Goal: Task Accomplishment & Management: Complete application form

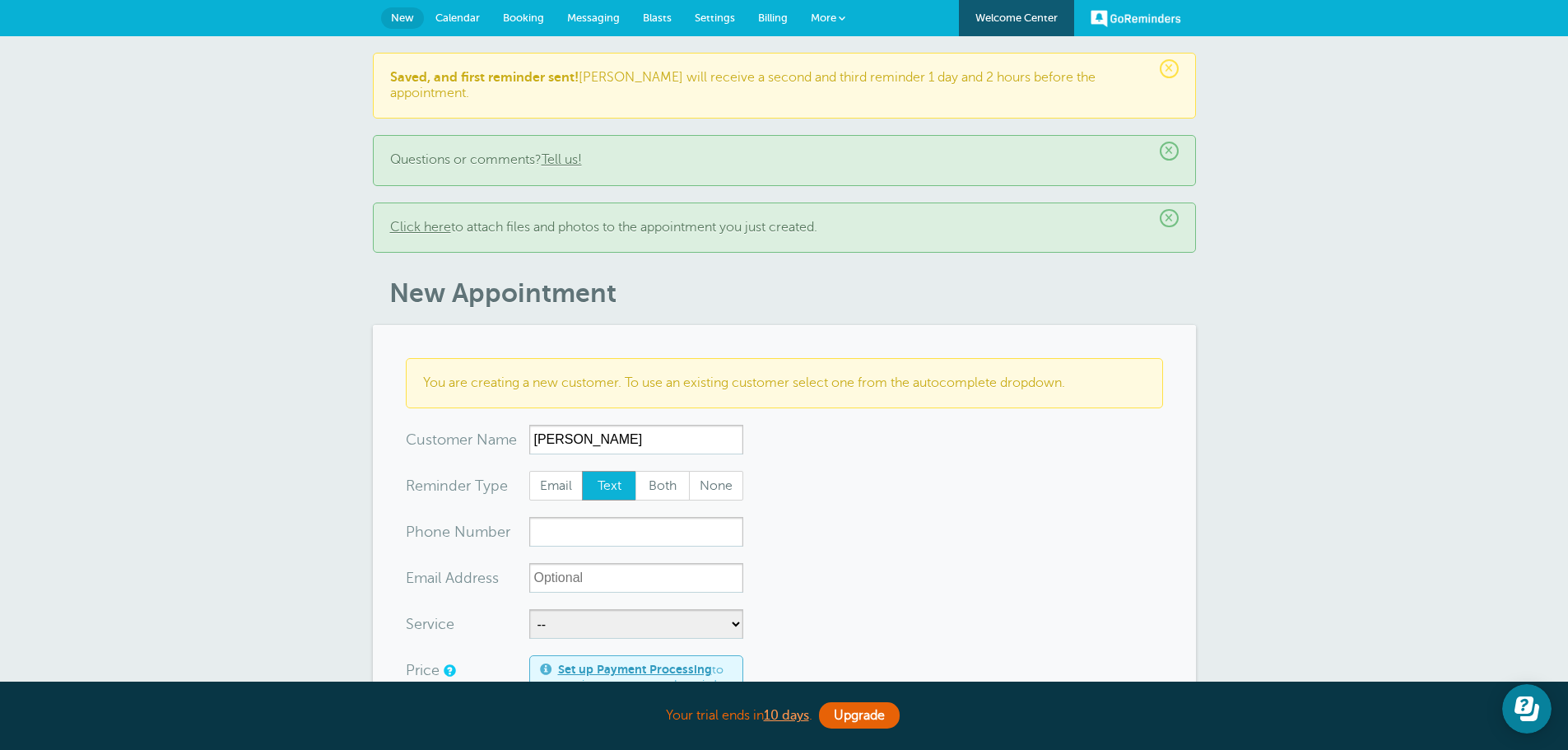
type input "[PERSON_NAME]"
click at [599, 517] on input "xxx-no-autofill" at bounding box center [636, 532] width 214 height 30
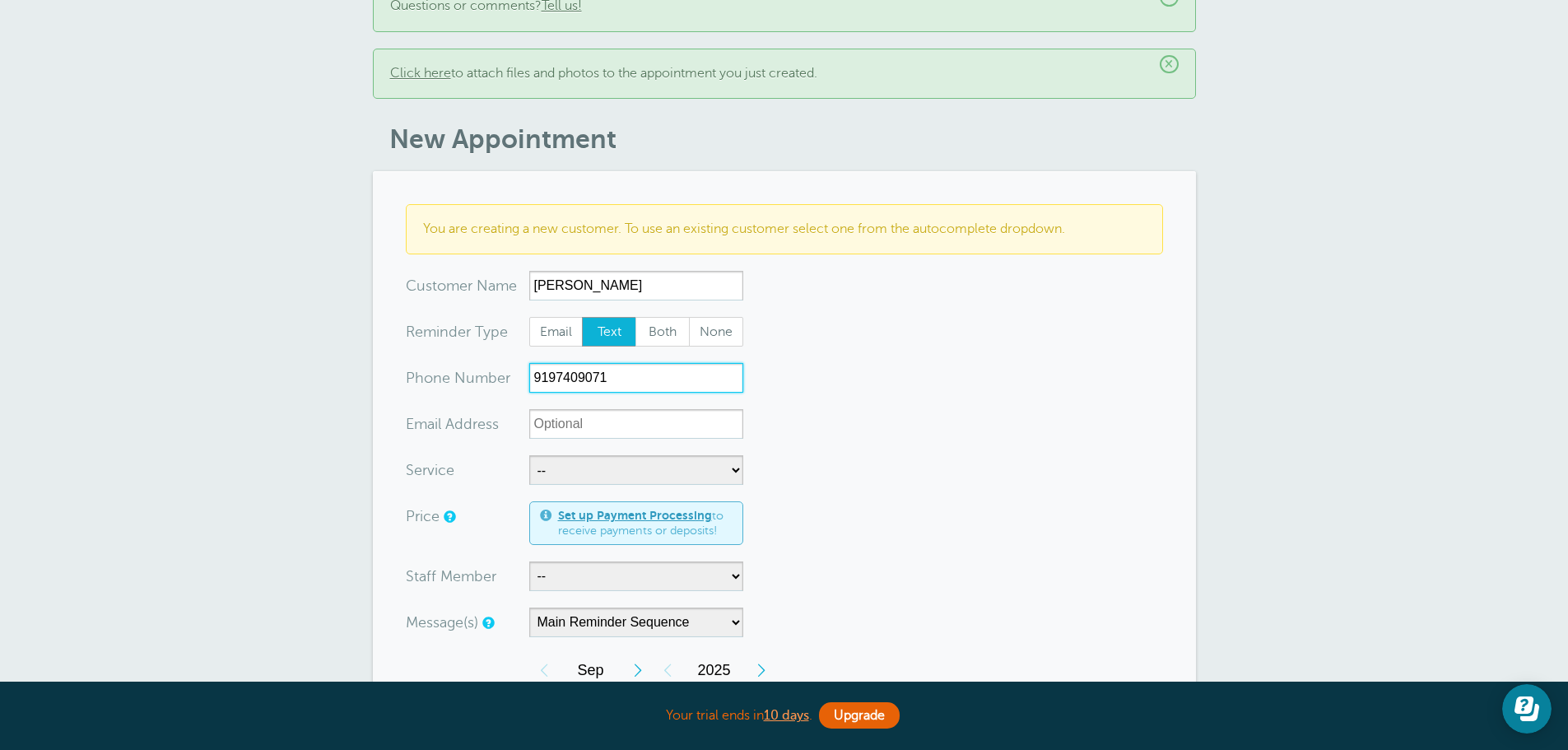
scroll to position [165, 0]
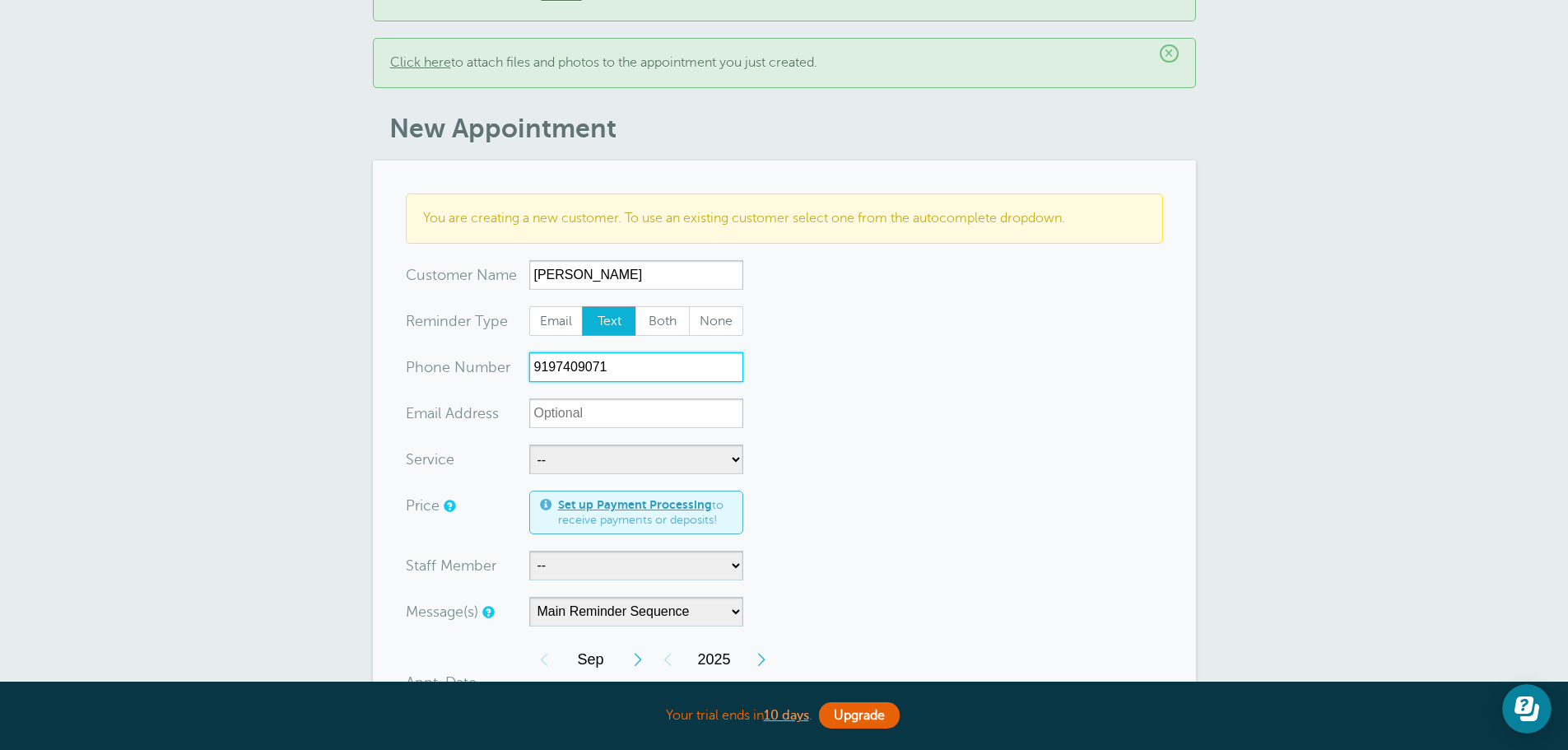
type input "9197409071"
drag, startPoint x: 571, startPoint y: 434, endPoint x: 575, endPoint y: 448, distance: 14.6
click at [571, 444] on select "-- Free Home Consultation Installation" at bounding box center [636, 459] width 214 height 30
select select "28200"
click at [529, 444] on select "-- Free Home Consultation Installation" at bounding box center [636, 459] width 214 height 30
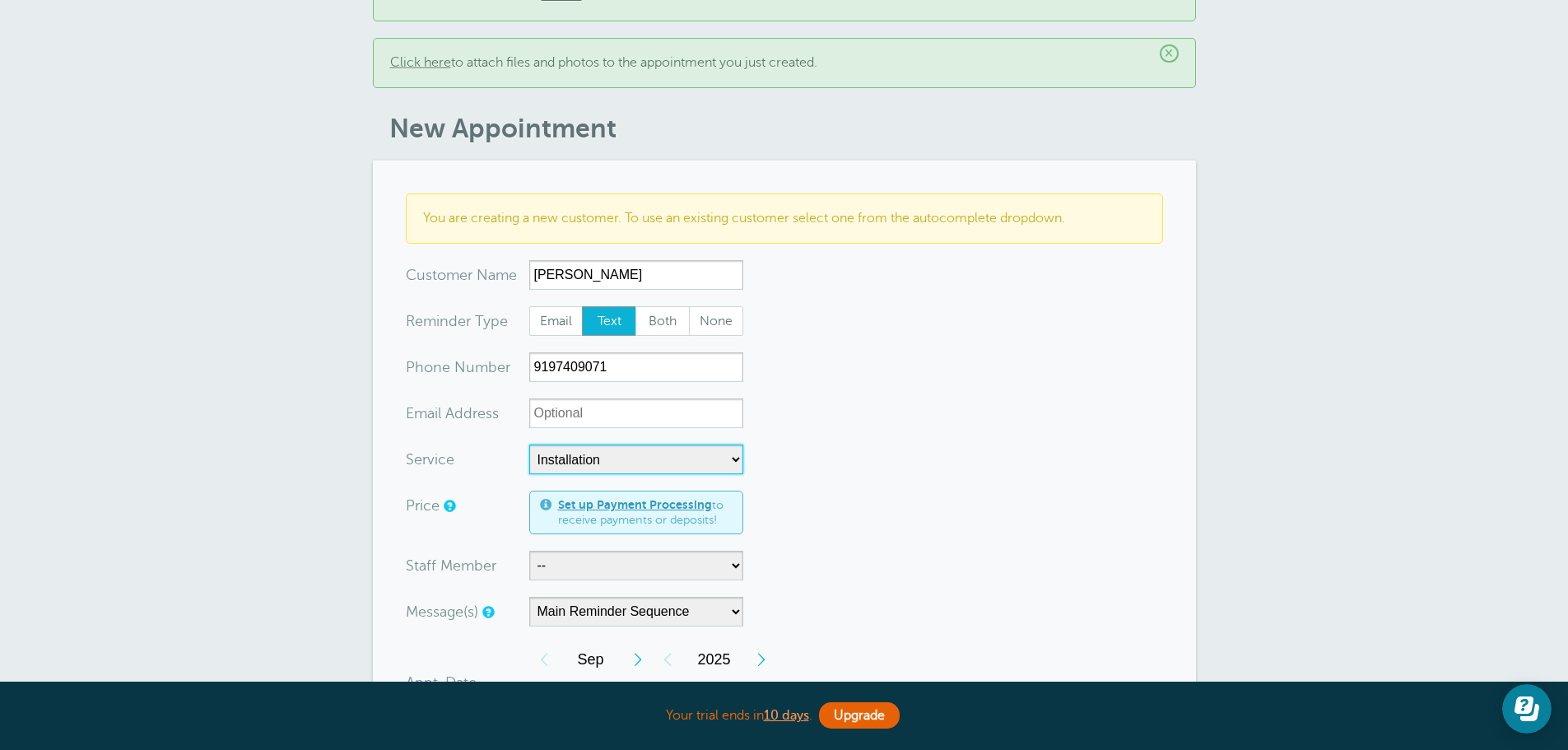
select select "60"
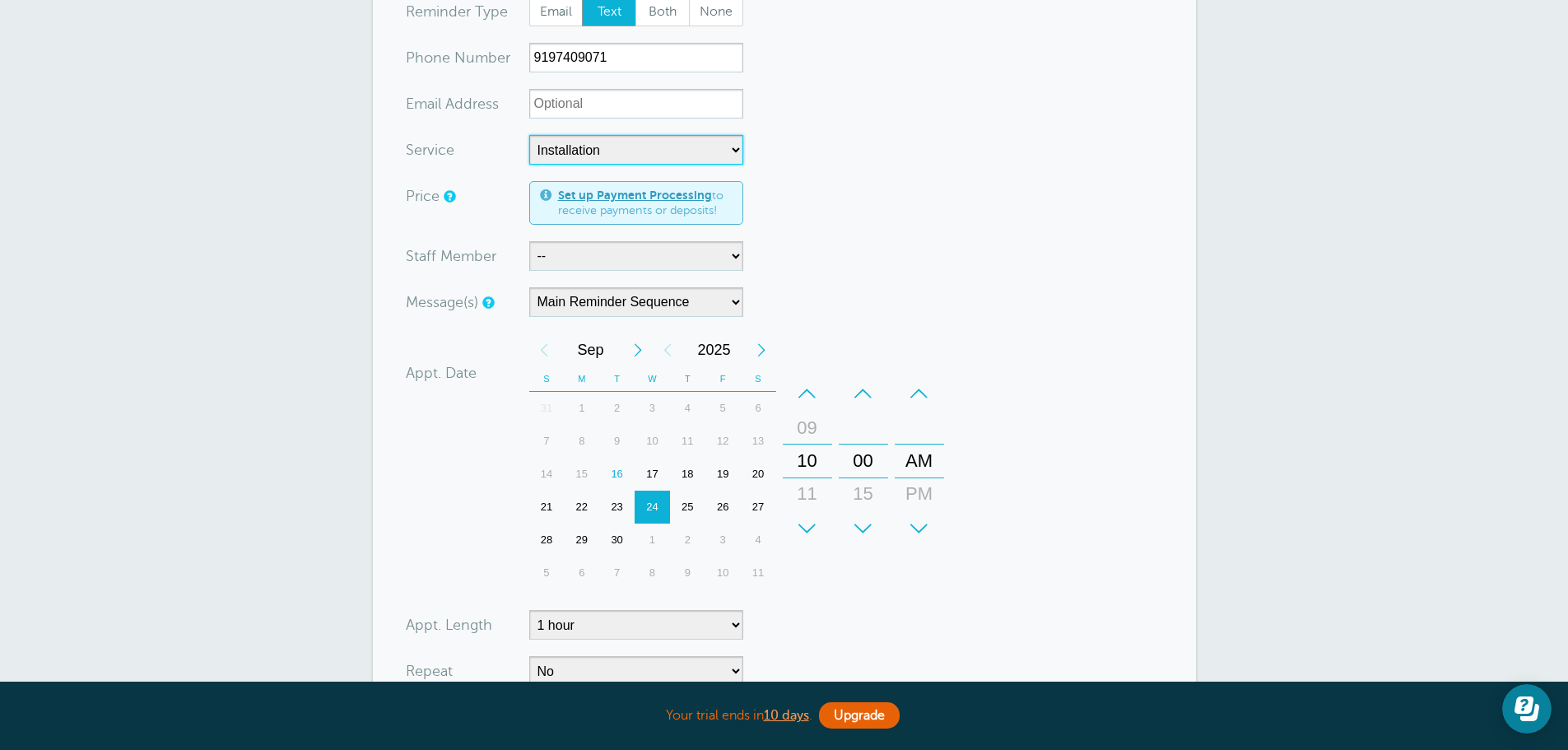
scroll to position [493, 0]
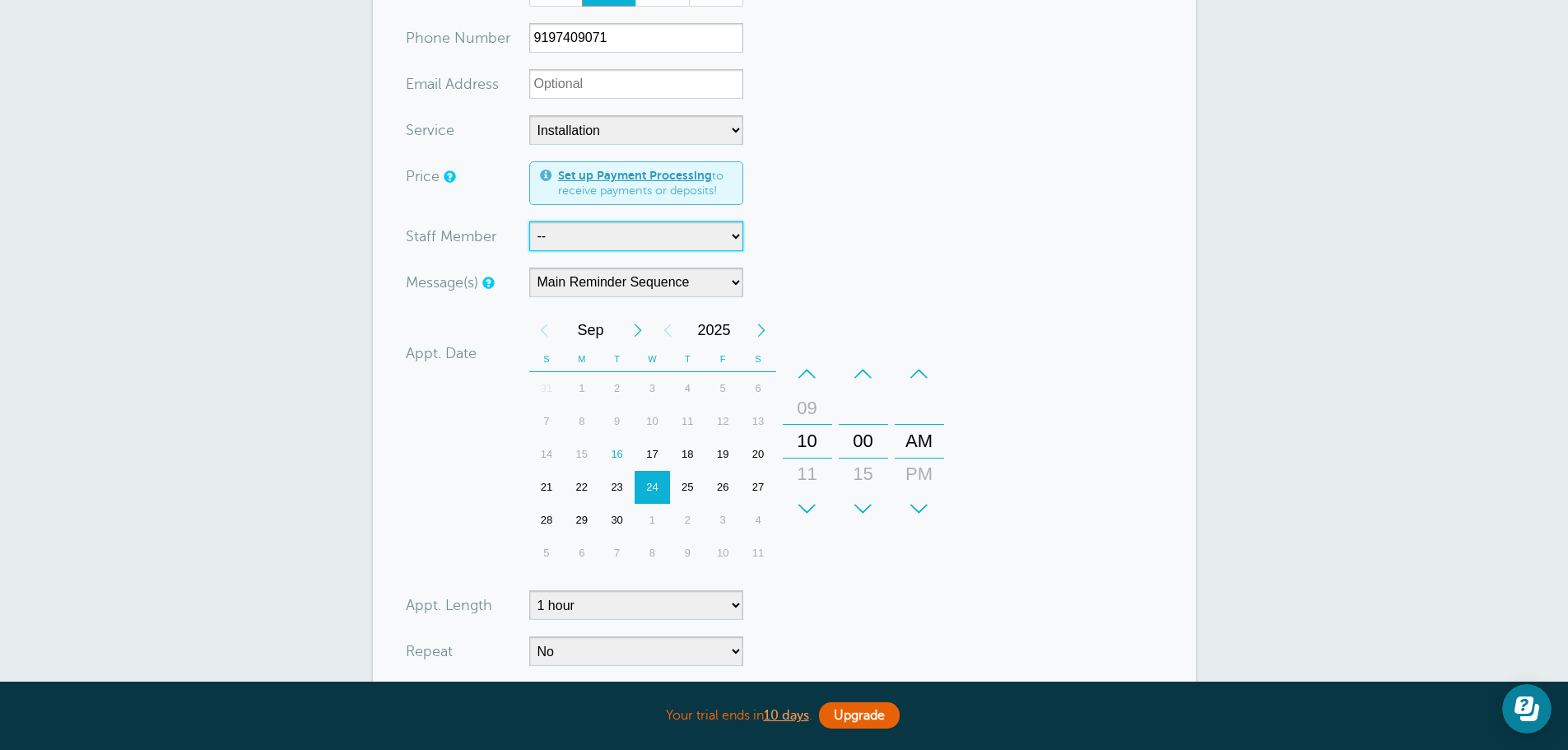
drag, startPoint x: 585, startPoint y: 211, endPoint x: 587, endPoint y: 235, distance: 24.1
click at [585, 221] on select "-- [PERSON_NAME]" at bounding box center [636, 236] width 214 height 30
select select "21555"
click at [529, 221] on select "-- [PERSON_NAME]" at bounding box center [636, 236] width 214 height 30
click at [682, 439] on div "18" at bounding box center [687, 454] width 36 height 33
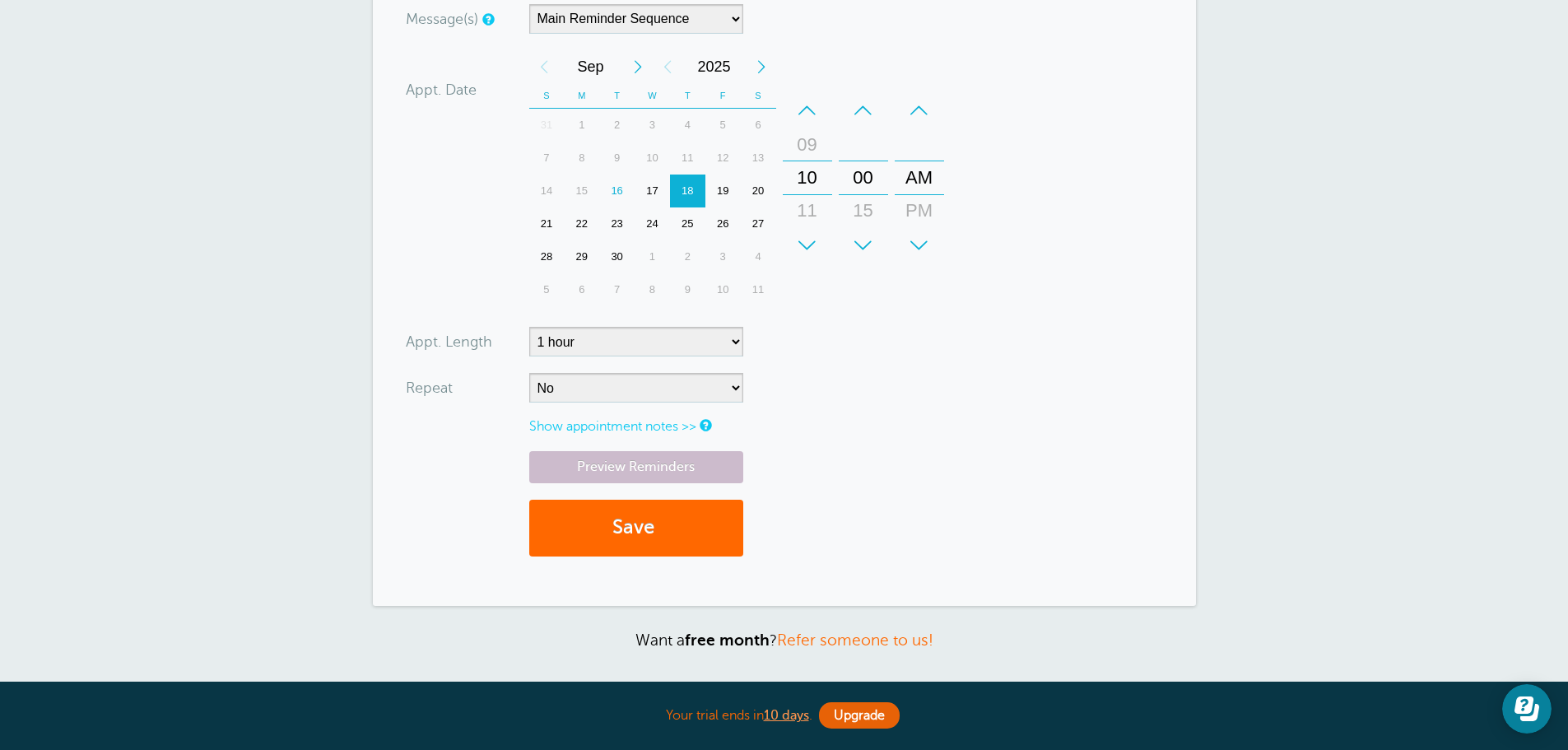
scroll to position [823, 0]
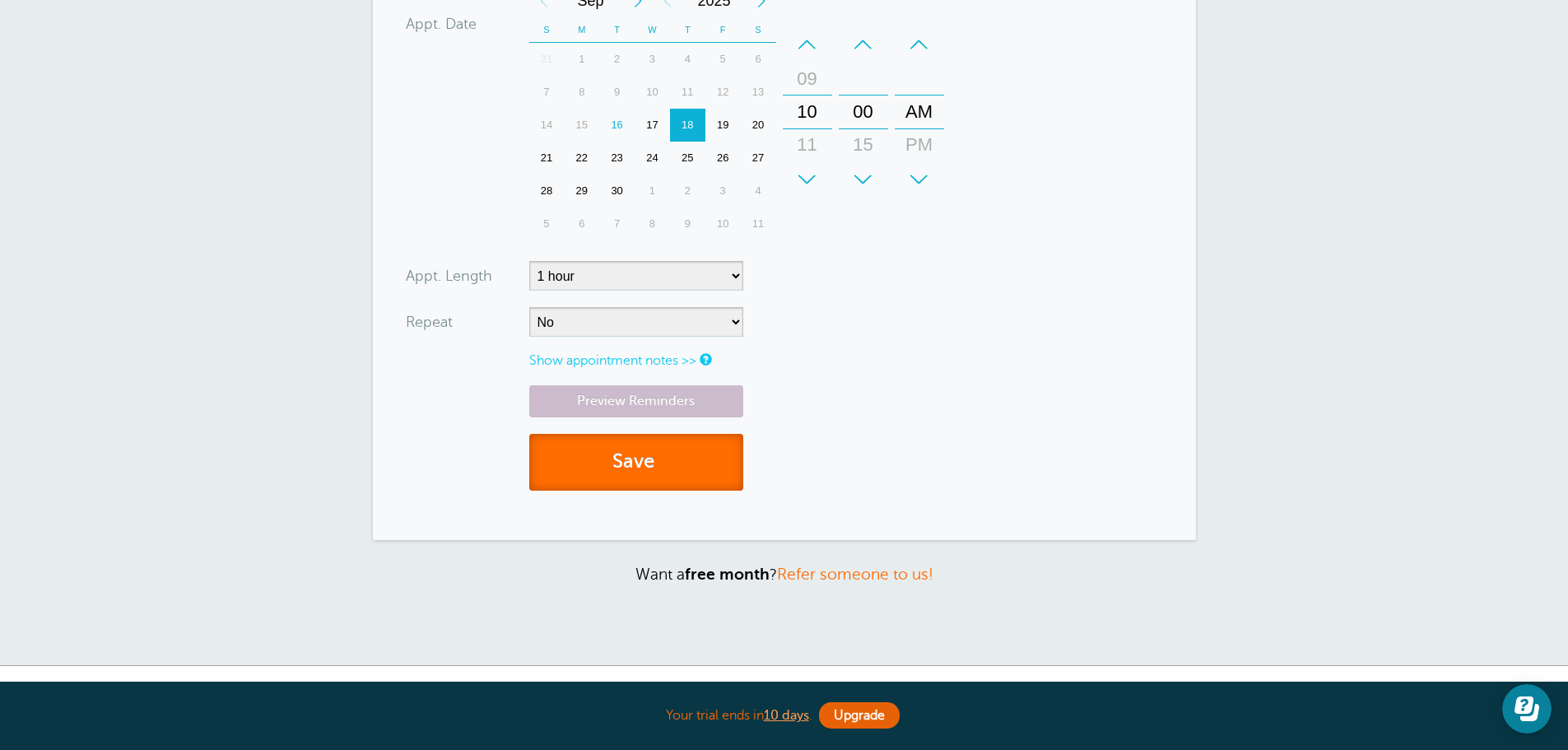
click at [679, 446] on button "Save" at bounding box center [636, 461] width 214 height 56
